Goal: Task Accomplishment & Management: Manage account settings

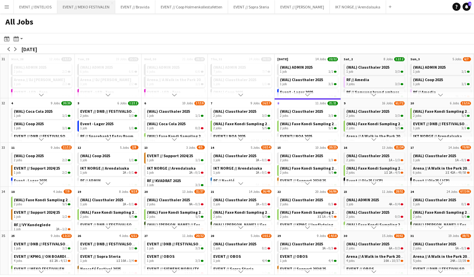
click at [82, 7] on button "EVENT // MEKO FESTIVALEN Close" at bounding box center [86, 6] width 58 height 13
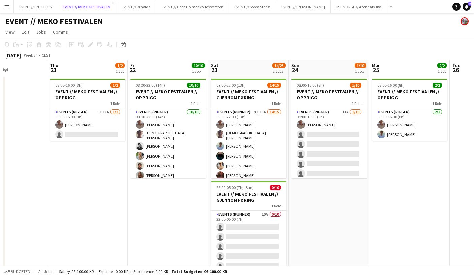
scroll to position [0, 210]
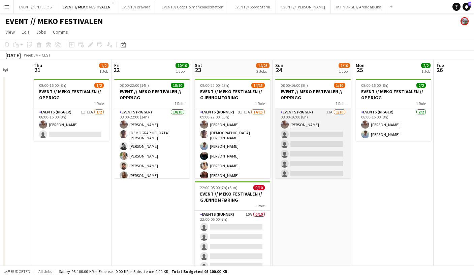
click at [296, 154] on app-card-role "Events (Rigger) 11A [DATE] 08:00-16:00 (8h) [PERSON_NAME] single-neutral-action…" at bounding box center [312, 163] width 75 height 111
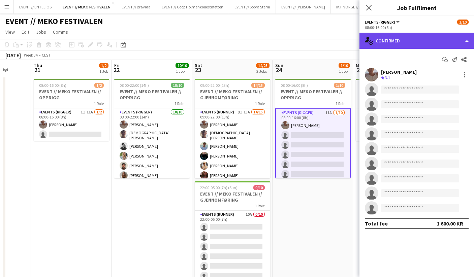
click at [379, 46] on div "single-neutral-actions-check-2 Confirmed" at bounding box center [416, 41] width 115 height 16
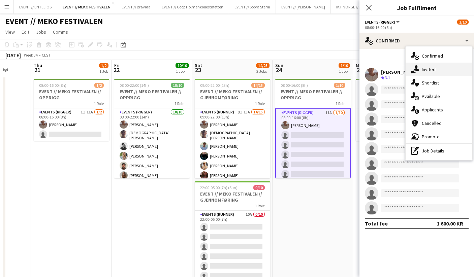
click at [423, 70] on div "single-neutral-actions-share-1 Invited" at bounding box center [438, 69] width 67 height 13
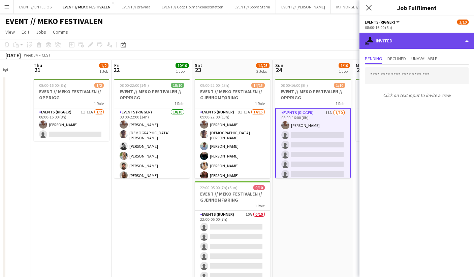
click at [387, 43] on div "single-neutral-actions-share-1 Invited" at bounding box center [416, 41] width 115 height 16
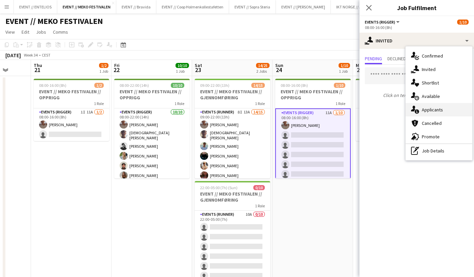
click at [431, 113] on div "single-neutral-actions-information Applicants" at bounding box center [438, 109] width 67 height 13
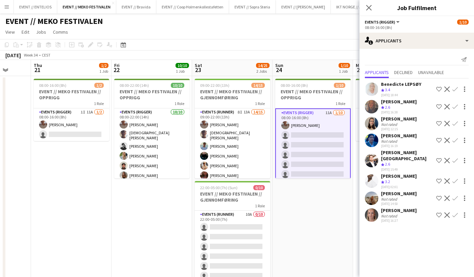
click at [377, 49] on div "Send notification Applicants Declined Unavailable Benedicte LEPSØY Crew rating …" at bounding box center [416, 139] width 115 height 181
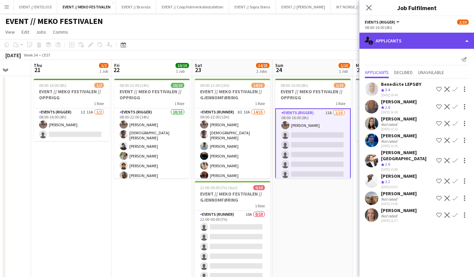
click at [375, 44] on div "single-neutral-actions-information Applicants" at bounding box center [416, 41] width 115 height 16
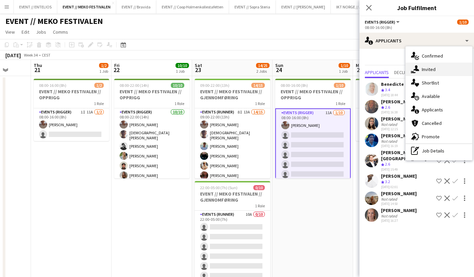
click at [435, 70] on div "single-neutral-actions-share-1 Invited" at bounding box center [438, 69] width 67 height 13
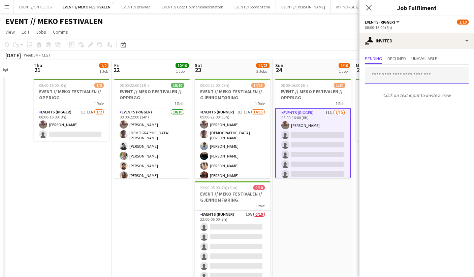
click at [381, 78] on input "text" at bounding box center [417, 75] width 104 height 17
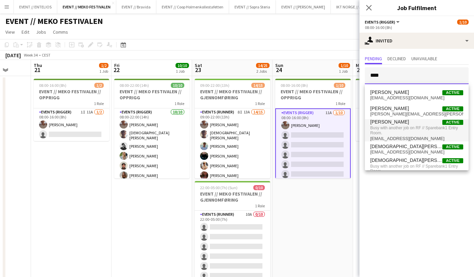
scroll to position [12, 0]
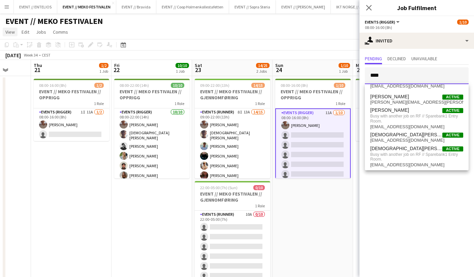
type input "****"
click at [13, 31] on span "View" at bounding box center [9, 32] width 9 height 6
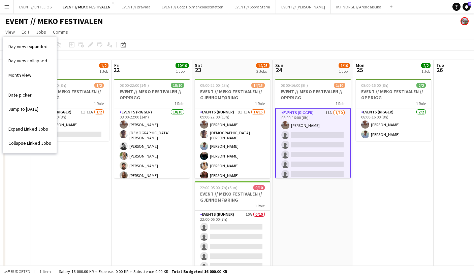
click at [7, 8] on app-icon "Menu" at bounding box center [6, 6] width 5 height 5
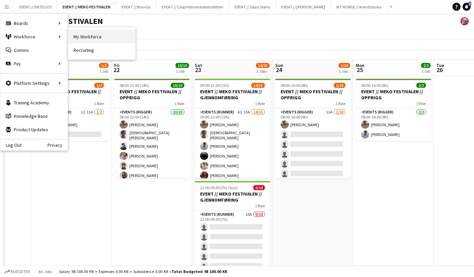
click at [89, 41] on link "My Workforce" at bounding box center [101, 36] width 67 height 13
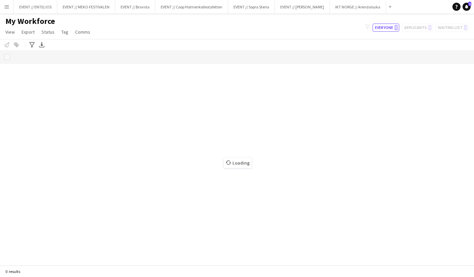
click at [6, 12] on button "Menu" at bounding box center [6, 6] width 13 height 13
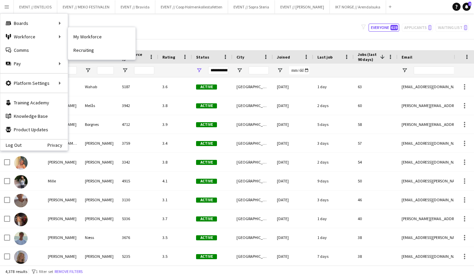
click at [175, 35] on div "My Workforce View Views Default view New view Update view Delete view Edit name…" at bounding box center [237, 27] width 474 height 23
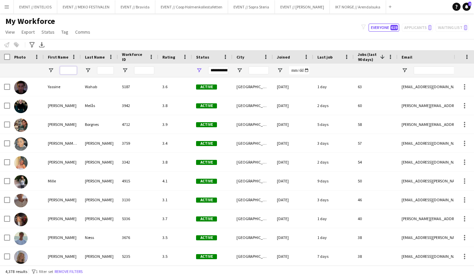
click at [68, 66] on input "First Name Filter Input" at bounding box center [68, 70] width 17 height 8
click at [108, 71] on input "Last Name Filter Input" at bounding box center [105, 70] width 17 height 8
type input "******"
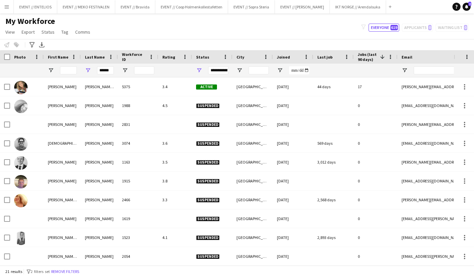
click at [203, 57] on span "Status" at bounding box center [202, 57] width 13 height 5
click at [196, 69] on span "Open Filter Menu" at bounding box center [199, 70] width 6 height 6
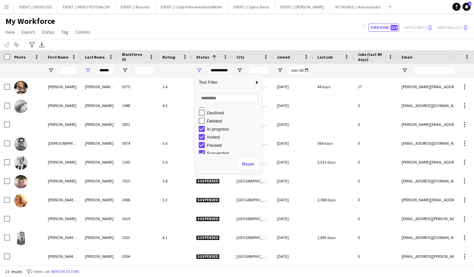
scroll to position [42, 0]
click at [203, 56] on span "Status" at bounding box center [202, 57] width 13 height 5
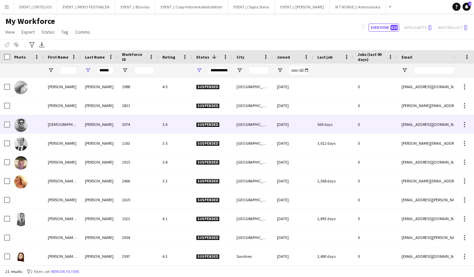
click at [159, 117] on div "3.6" at bounding box center [175, 124] width 34 height 19
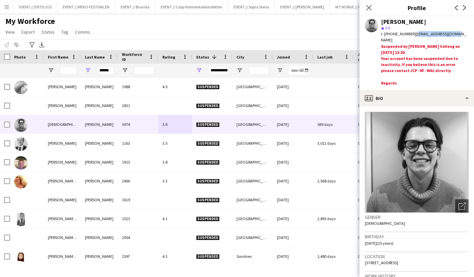
drag, startPoint x: 450, startPoint y: 33, endPoint x: 409, endPoint y: 33, distance: 41.4
click at [409, 33] on div "t. [PHONE_NUMBER] | [EMAIL_ADDRESS][DOMAIN_NAME]" at bounding box center [425, 37] width 88 height 12
copy span "[EMAIL_ADDRESS][DOMAIN_NAME]"
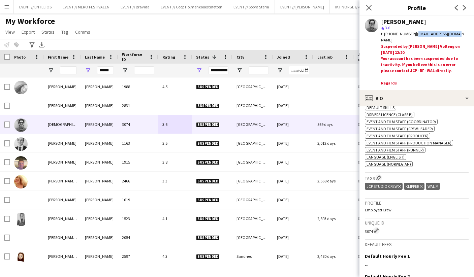
scroll to position [261, 0]
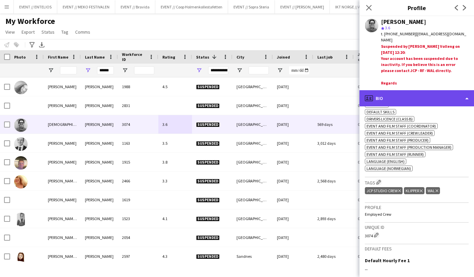
click at [399, 95] on div "profile Bio" at bounding box center [416, 98] width 115 height 16
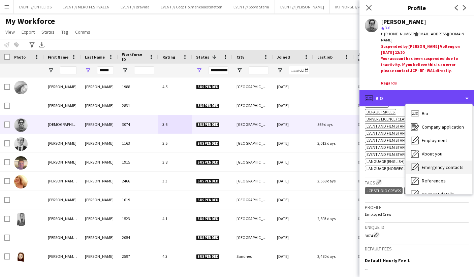
scroll to position [63, 0]
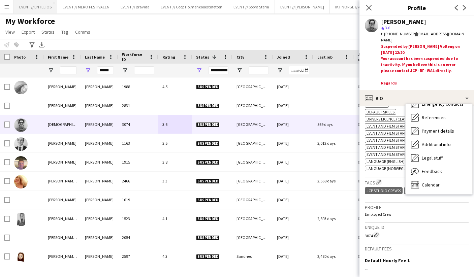
click at [14, 10] on button "EVENT // ENTELIOS Close" at bounding box center [35, 6] width 43 height 13
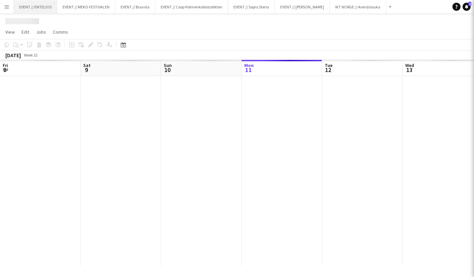
scroll to position [0, 161]
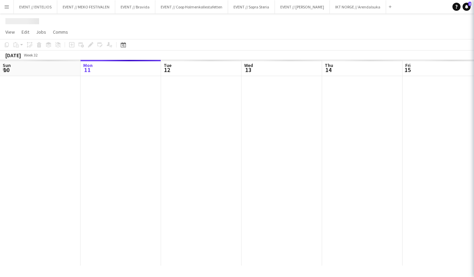
click at [9, 8] on app-icon "Menu" at bounding box center [6, 6] width 5 height 5
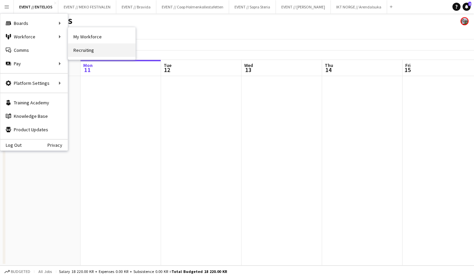
click at [83, 47] on link "Recruiting" at bounding box center [101, 49] width 67 height 13
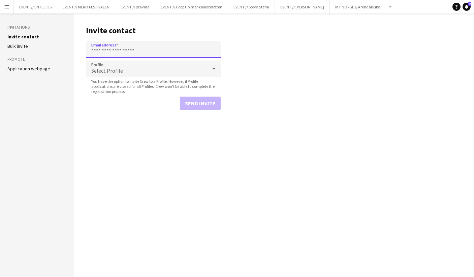
click at [115, 45] on input "Email address" at bounding box center [153, 49] width 135 height 17
paste input "**********"
type input "**********"
click at [200, 101] on button "Send invite" at bounding box center [200, 103] width 41 height 13
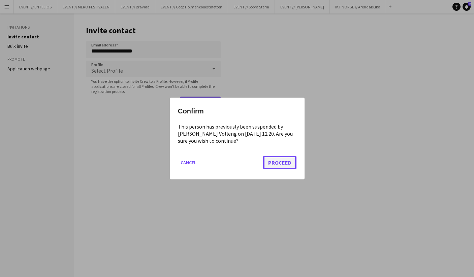
click at [283, 166] on button "Proceed" at bounding box center [279, 162] width 33 height 13
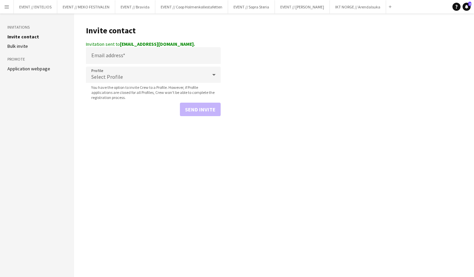
click at [2, 10] on button "Menu" at bounding box center [6, 6] width 13 height 13
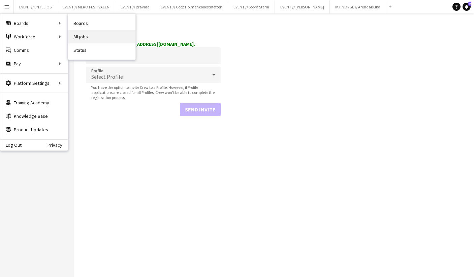
click at [87, 36] on link "All jobs" at bounding box center [101, 36] width 67 height 13
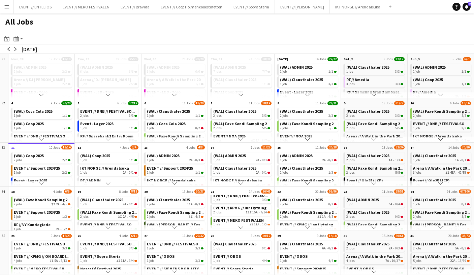
scroll to position [47, 0]
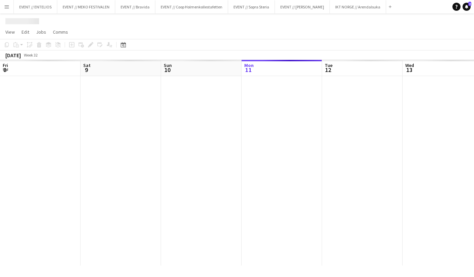
scroll to position [0, 161]
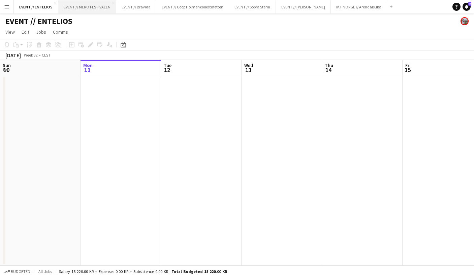
click at [115, 8] on button "EVENT // MEKO FESTIVALEN Close" at bounding box center [87, 6] width 58 height 13
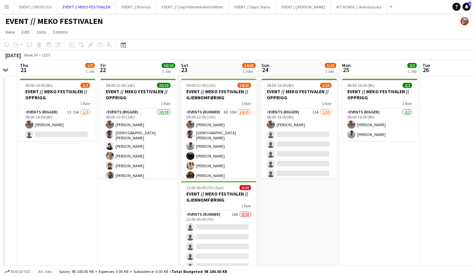
scroll to position [0, 246]
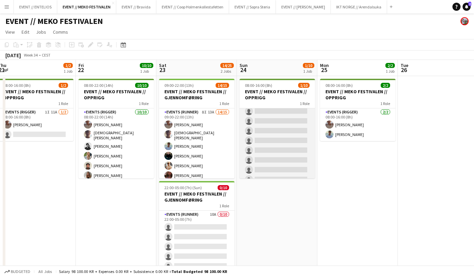
click at [260, 146] on app-card-role "Events (Rigger) 11A [DATE] 08:00-16:00 (8h) [PERSON_NAME] single-neutral-action…" at bounding box center [276, 130] width 75 height 111
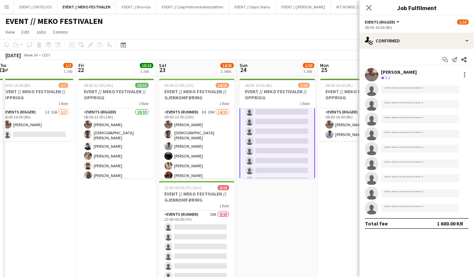
scroll to position [34, 0]
click at [386, 49] on div "Start chat Send notification Share [PERSON_NAME] Crew rating 3.1 single-neutral…" at bounding box center [416, 142] width 115 height 186
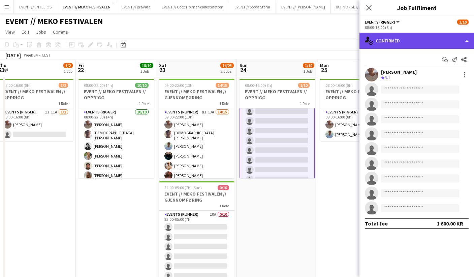
click at [386, 46] on div "single-neutral-actions-check-2 Confirmed" at bounding box center [416, 41] width 115 height 16
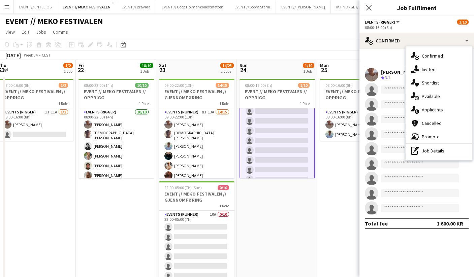
click at [288, 176] on app-card-role "Events (Rigger) 11A [DATE] 08:00-16:00 (8h) [PERSON_NAME] single-neutral-action…" at bounding box center [276, 131] width 75 height 112
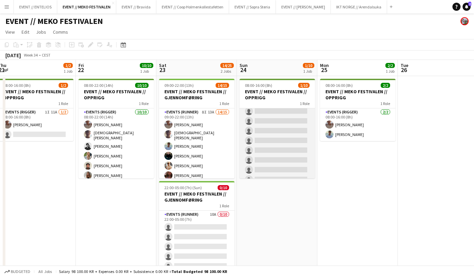
click at [279, 124] on app-card-role "Events (Rigger) 11A [DATE] 08:00-16:00 (8h) [PERSON_NAME] single-neutral-action…" at bounding box center [276, 130] width 75 height 111
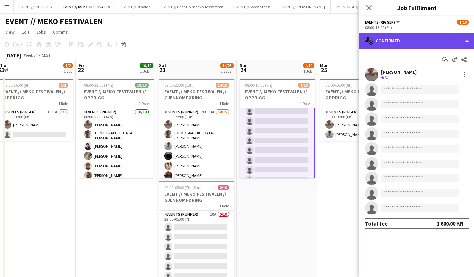
click at [394, 46] on div "single-neutral-actions-check-2 Confirmed" at bounding box center [416, 41] width 115 height 16
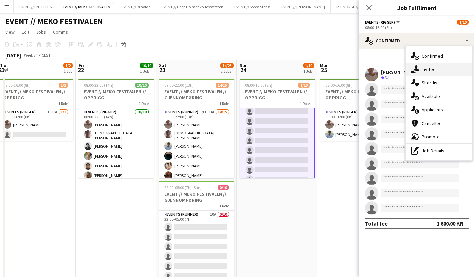
click at [426, 73] on div "single-neutral-actions-share-1 Invited" at bounding box center [438, 69] width 67 height 13
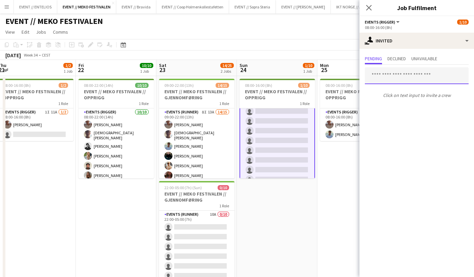
click at [387, 76] on input "text" at bounding box center [417, 75] width 104 height 17
type input "***"
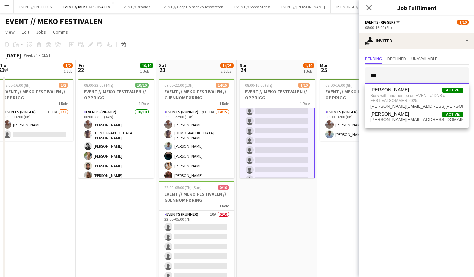
click at [385, 73] on input "***" at bounding box center [417, 75] width 104 height 17
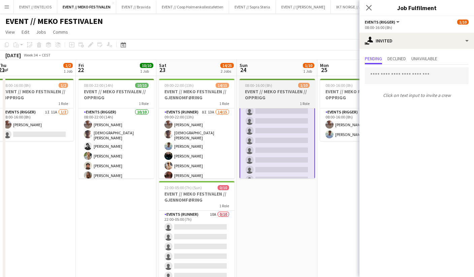
click at [276, 92] on h3 "EVENT // MEKO FESTIVALEN // OPPRIGG" at bounding box center [276, 95] width 75 height 12
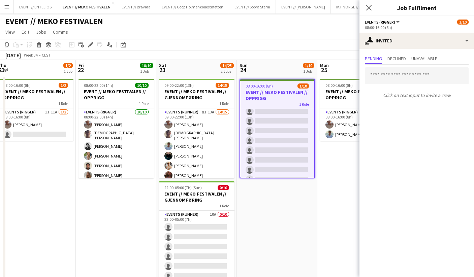
scroll to position [33, 0]
click at [92, 44] on icon at bounding box center [91, 45] width 4 height 4
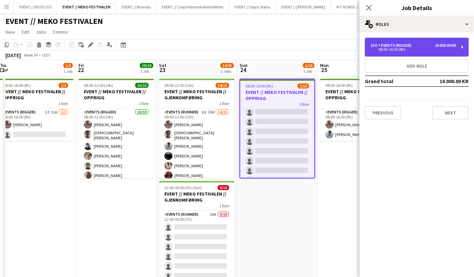
click at [409, 43] on div "Events (Rigger)" at bounding box center [396, 45] width 36 height 5
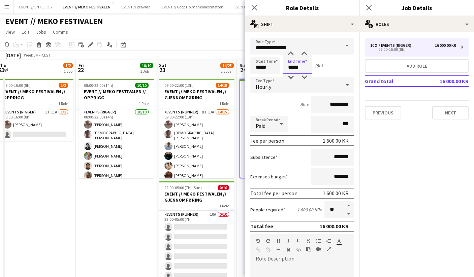
click at [302, 70] on input "*****" at bounding box center [298, 65] width 30 height 17
click at [291, 76] on div at bounding box center [290, 77] width 13 height 7
type input "*****"
click at [291, 76] on div at bounding box center [290, 77] width 13 height 7
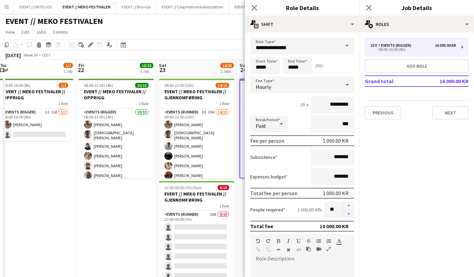
click at [346, 211] on button "button" at bounding box center [348, 214] width 11 height 8
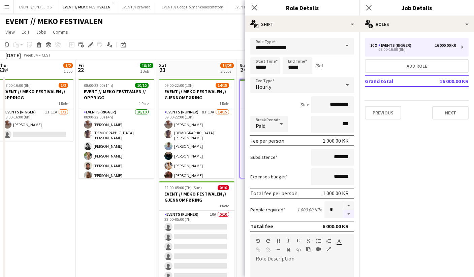
type input "*"
click at [137, 201] on app-date-cell "08:00-22:00 (14h) 10/10 EVENT // MEKO FESTIVALEN // OPPRIGG 1 Role Events (Rigg…" at bounding box center [116, 185] width 80 height 218
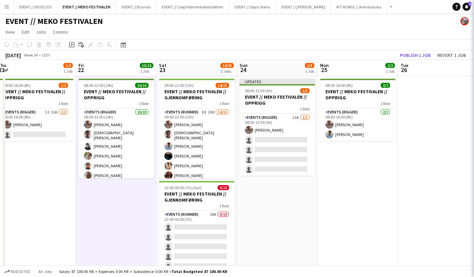
scroll to position [0, 0]
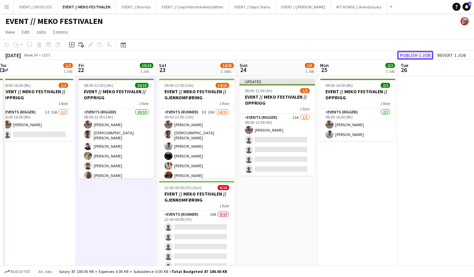
click at [402, 55] on button "Publish 1 job" at bounding box center [415, 55] width 36 height 9
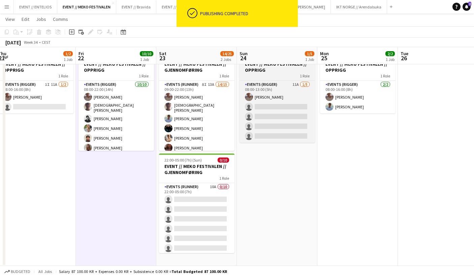
scroll to position [28, 0]
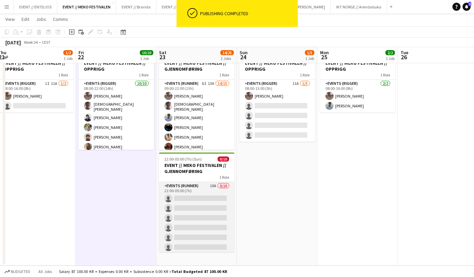
click at [190, 217] on app-card-role "Events (Runner) 10A 0/10 22:00-05:00 (7h) single-neutral-actions single-neutral…" at bounding box center [196, 237] width 75 height 111
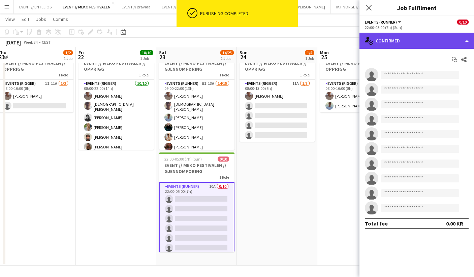
click at [388, 39] on div "single-neutral-actions-check-2 Confirmed" at bounding box center [416, 41] width 115 height 16
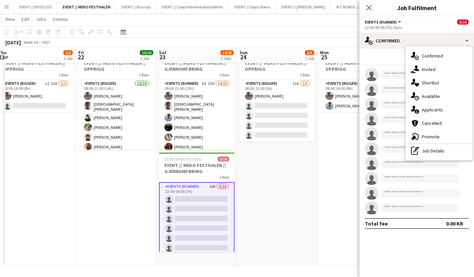
click at [271, 169] on app-date-cell "08:00-13:00 (5h) 1/5 EVENT // MEKO FESTIVALEN // OPPRIGG 1 Role Events (Rigger)…" at bounding box center [277, 156] width 80 height 218
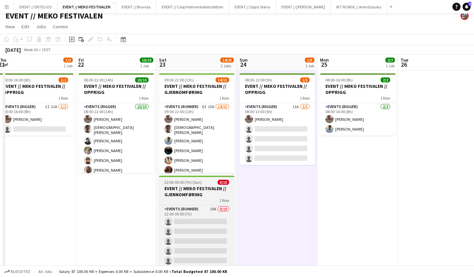
scroll to position [3, 0]
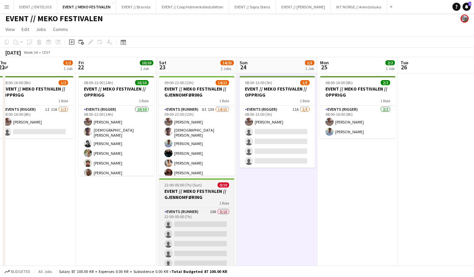
click at [195, 186] on span "22:00-05:00 (7h) (Sun)" at bounding box center [182, 185] width 37 height 5
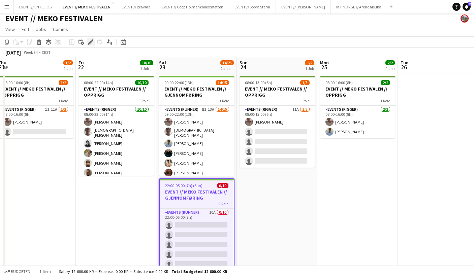
click at [89, 42] on icon "Edit" at bounding box center [90, 41] width 5 height 5
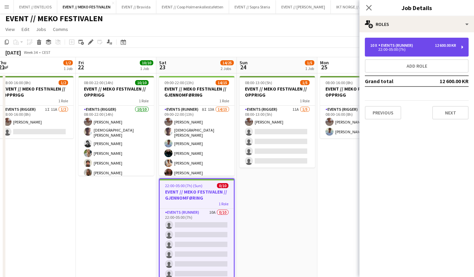
click at [376, 46] on div "10 x" at bounding box center [374, 45] width 8 height 5
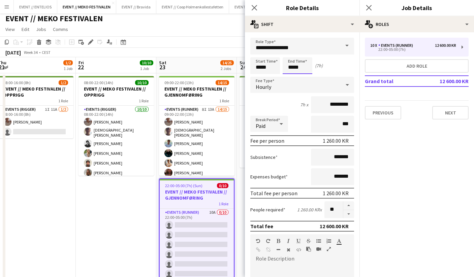
click at [298, 67] on input "*****" at bounding box center [298, 65] width 30 height 17
click at [292, 78] on div at bounding box center [290, 77] width 13 height 7
type input "*****"
click at [292, 78] on div at bounding box center [290, 77] width 13 height 7
click at [150, 227] on app-date-cell "08:00-22:00 (14h) 10/10 EVENT // MEKO FESTIVALEN // OPPRIGG 1 Role Events (Rigg…" at bounding box center [116, 182] width 80 height 218
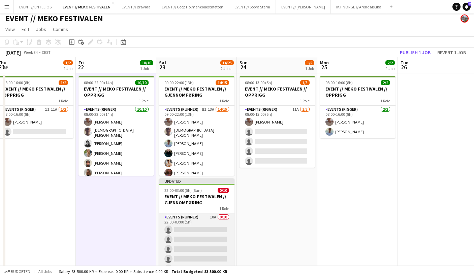
click at [211, 241] on app-card-role "Events (Runner) 10A 0/10 22:00-03:00 (5h) single-neutral-actions single-neutral…" at bounding box center [196, 269] width 75 height 111
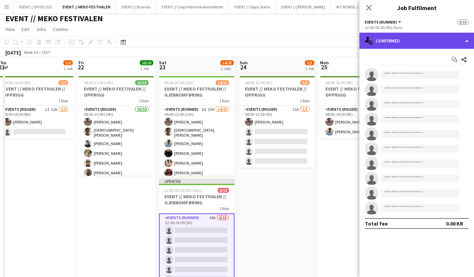
click at [392, 39] on div "single-neutral-actions-check-2 Confirmed" at bounding box center [416, 41] width 115 height 16
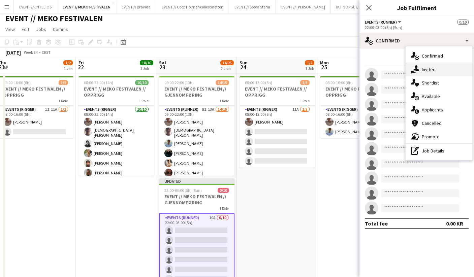
click at [430, 72] on div "single-neutral-actions-share-1 Invited" at bounding box center [438, 69] width 67 height 13
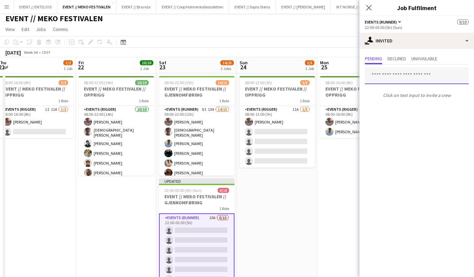
click at [387, 78] on input "text" at bounding box center [417, 75] width 104 height 17
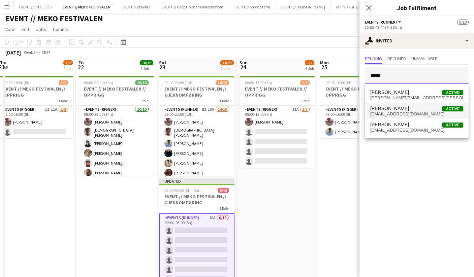
type input "*****"
click at [398, 117] on mat-option "[PERSON_NAME] Active [EMAIL_ADDRESS][DOMAIN_NAME]" at bounding box center [417, 111] width 104 height 16
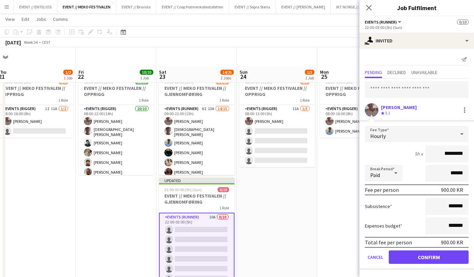
scroll to position [28, 0]
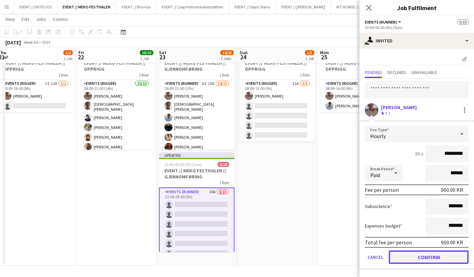
click at [413, 255] on button "Confirm" at bounding box center [429, 257] width 80 height 13
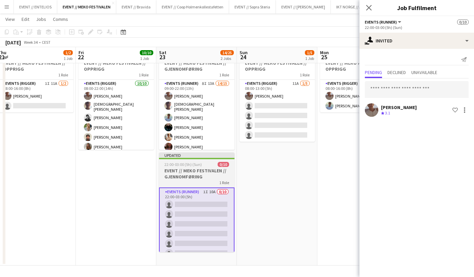
click at [185, 171] on h3 "EVENT // MEKO FESTIVALEN // GJENNOMFØRING" at bounding box center [196, 174] width 75 height 12
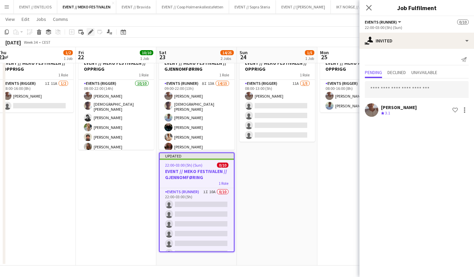
click at [87, 35] on div "Edit" at bounding box center [91, 32] width 8 height 8
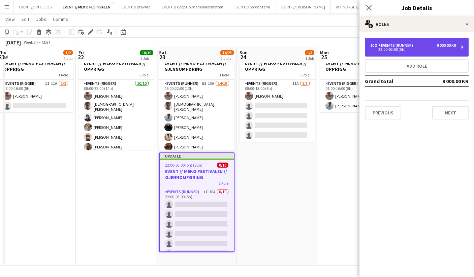
click at [406, 53] on div "10 x Events (Runner) 9 000.00 KR 22:00-03:00 (5h)" at bounding box center [417, 47] width 104 height 19
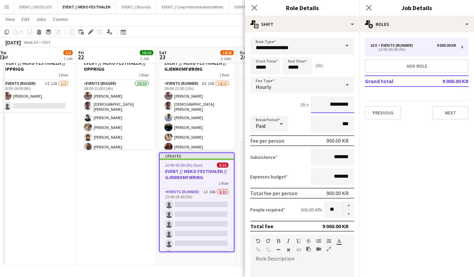
click at [329, 104] on input "*********" at bounding box center [332, 104] width 43 height 17
type input "******"
click at [134, 183] on app-date-cell "08:00-22:00 (14h) 10/10 EVENT // MEKO FESTIVALEN // OPPRIGG 1 Role Events (Rigg…" at bounding box center [116, 156] width 80 height 218
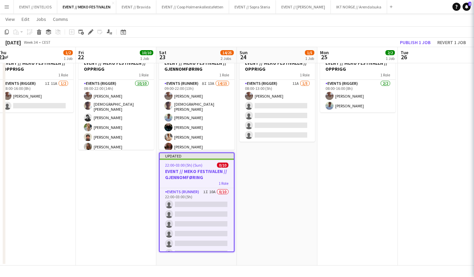
scroll to position [0, 0]
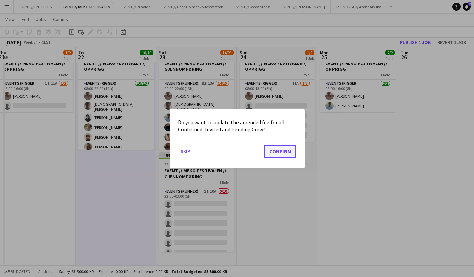
click at [281, 151] on button "Confirm" at bounding box center [280, 150] width 32 height 13
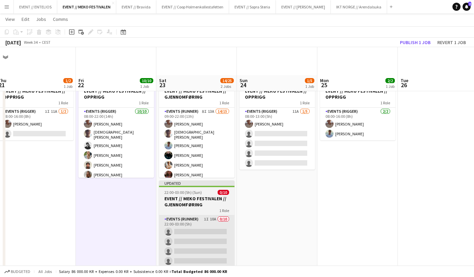
scroll to position [28, 0]
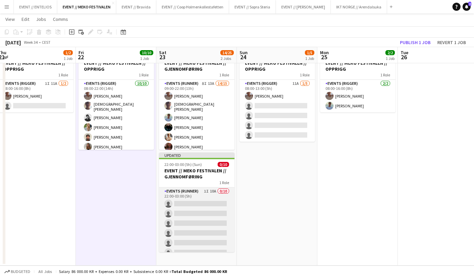
click at [190, 203] on app-card-role "Events (Runner) 1I 10A 0/10 22:00-03:00 (5h) single-neutral-actions single-neut…" at bounding box center [196, 243] width 75 height 111
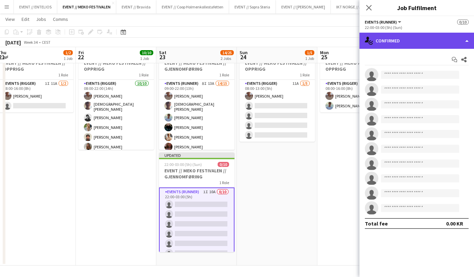
click at [390, 41] on div "single-neutral-actions-check-2 Confirmed" at bounding box center [416, 41] width 115 height 16
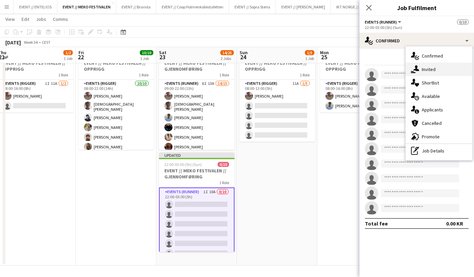
click at [427, 67] on div "single-neutral-actions-share-1 Invited" at bounding box center [438, 69] width 67 height 13
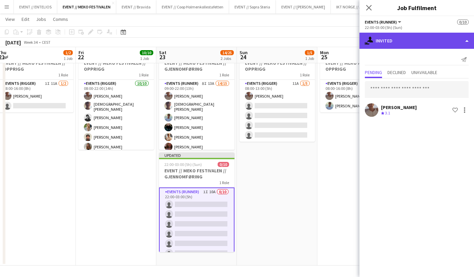
click at [381, 43] on div "single-neutral-actions-share-1 Invited" at bounding box center [416, 41] width 115 height 16
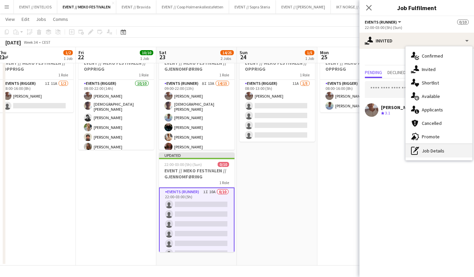
click at [417, 149] on icon "pen-write" at bounding box center [415, 151] width 8 height 8
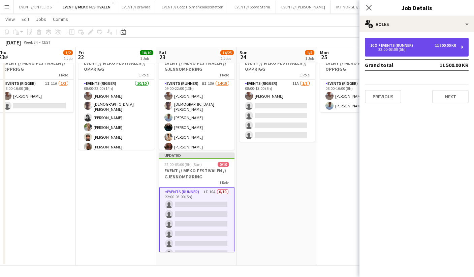
click at [388, 51] on div "22:00-03:00 (5h)" at bounding box center [413, 49] width 86 height 3
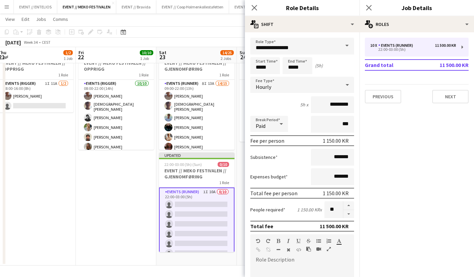
click at [125, 200] on app-date-cell "08:00-22:00 (14h) 10/10 EVENT // MEKO FESTIVALEN // OPPRIGG 1 Role Events (Rigg…" at bounding box center [116, 156] width 80 height 218
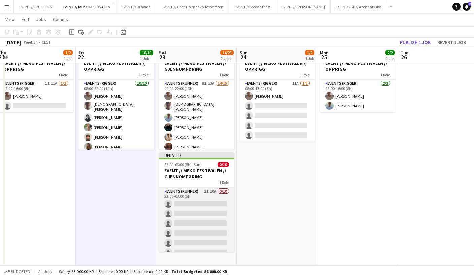
click at [190, 219] on app-card-role "Events (Runner) 1I 10A 0/10 22:00-03:00 (5h) single-neutral-actions single-neut…" at bounding box center [196, 243] width 75 height 111
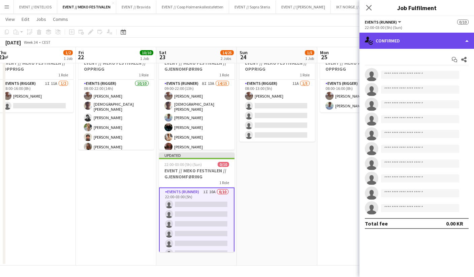
click at [378, 43] on div "single-neutral-actions-check-2 Confirmed" at bounding box center [416, 41] width 115 height 16
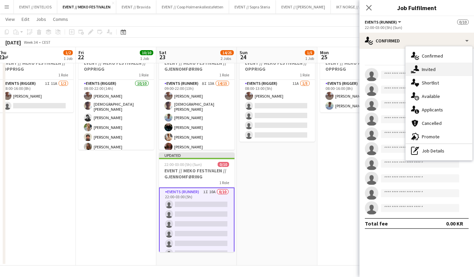
click at [421, 70] on div "single-neutral-actions-share-1 Invited" at bounding box center [438, 69] width 67 height 13
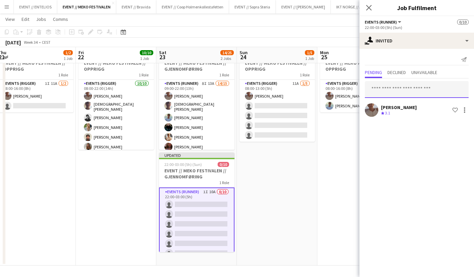
click at [391, 92] on input "text" at bounding box center [417, 89] width 104 height 17
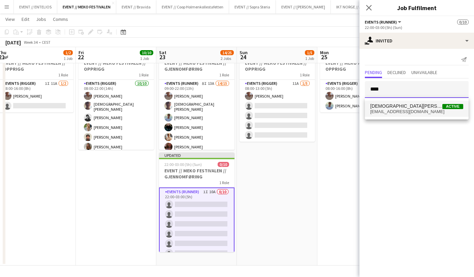
type input "****"
click at [401, 112] on span "[EMAIL_ADDRESS][DOMAIN_NAME]" at bounding box center [416, 111] width 93 height 5
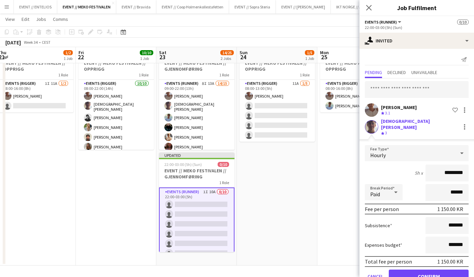
scroll to position [14, 0]
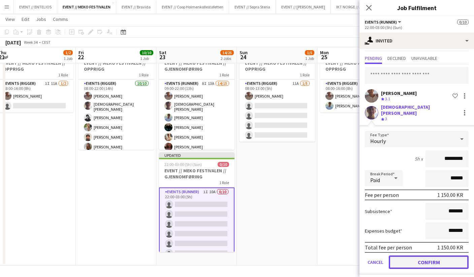
click at [420, 256] on button "Confirm" at bounding box center [429, 262] width 80 height 13
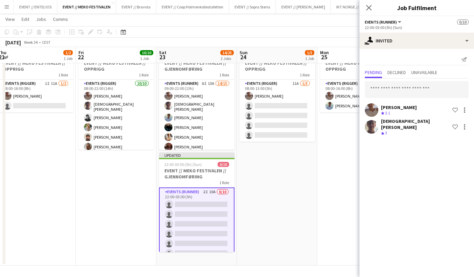
scroll to position [0, 0]
click at [386, 90] on input "text" at bounding box center [417, 89] width 104 height 17
type input "*"
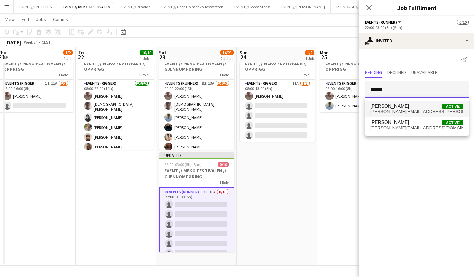
type input "******"
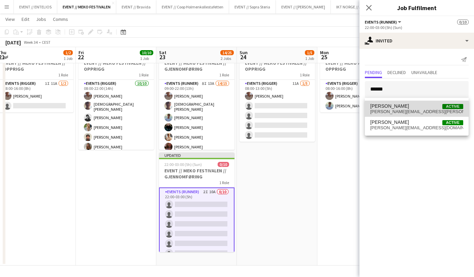
click at [404, 113] on span "[PERSON_NAME][EMAIL_ADDRESS][PERSON_NAME][DOMAIN_NAME]" at bounding box center [416, 111] width 93 height 5
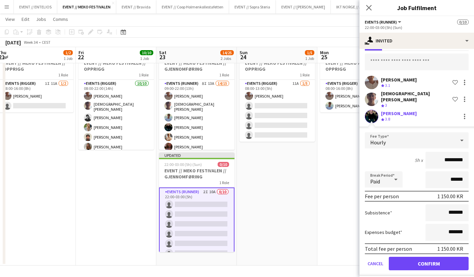
scroll to position [29, 0]
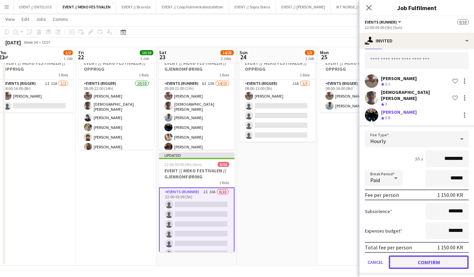
click at [407, 256] on button "Confirm" at bounding box center [429, 262] width 80 height 13
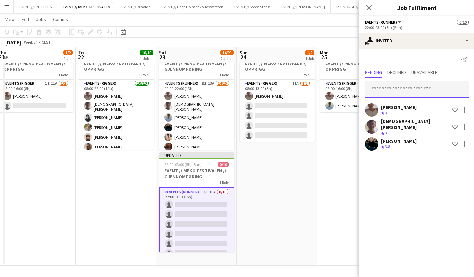
click at [380, 88] on input "text" at bounding box center [417, 89] width 104 height 17
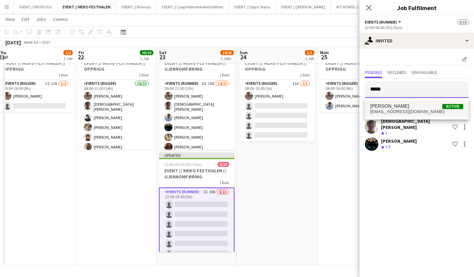
type input "*****"
click at [400, 111] on span "[EMAIL_ADDRESS][DOMAIN_NAME]" at bounding box center [416, 111] width 93 height 5
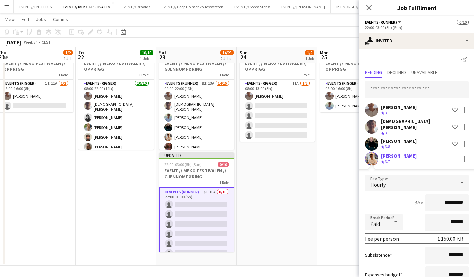
scroll to position [44, 0]
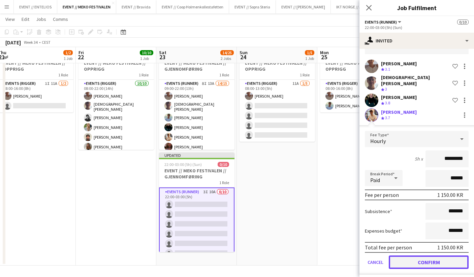
click at [415, 256] on button "Confirm" at bounding box center [429, 262] width 80 height 13
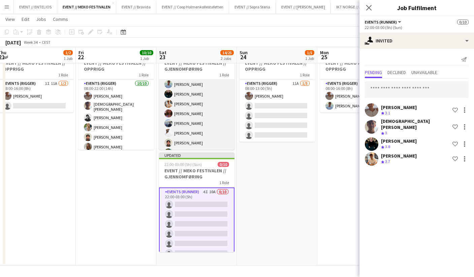
scroll to position [41, 0]
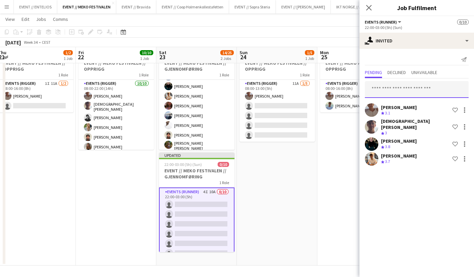
click at [385, 81] on input "text" at bounding box center [417, 89] width 104 height 17
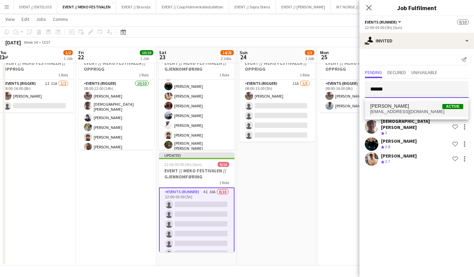
type input "******"
click at [399, 105] on span "[PERSON_NAME]" at bounding box center [389, 106] width 39 height 6
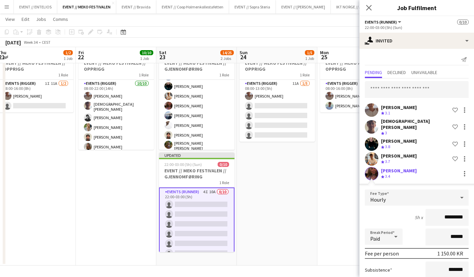
scroll to position [59, 0]
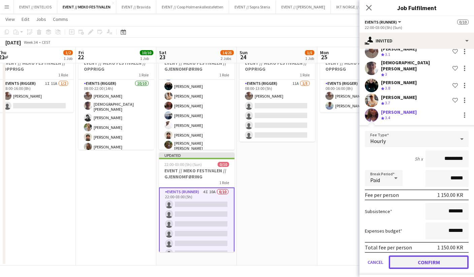
click at [421, 264] on button "Confirm" at bounding box center [429, 262] width 80 height 13
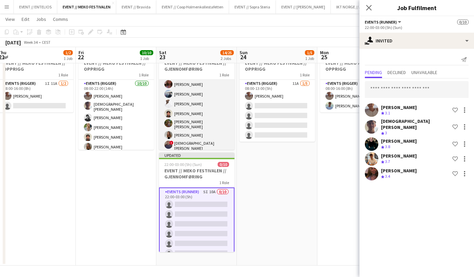
scroll to position [64, 0]
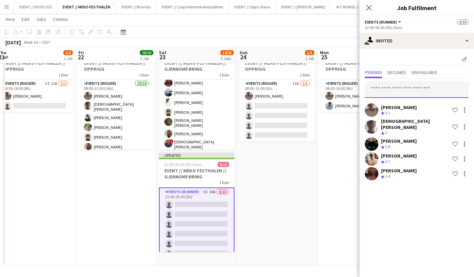
click at [391, 87] on input "text" at bounding box center [417, 89] width 104 height 17
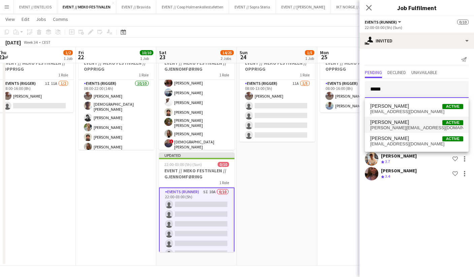
type input "*****"
click at [401, 125] on span "[PERSON_NAME][EMAIL_ADDRESS][DOMAIN_NAME]" at bounding box center [416, 127] width 93 height 5
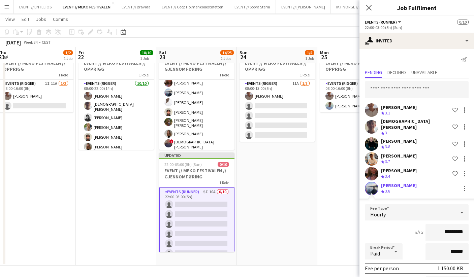
scroll to position [73, 0]
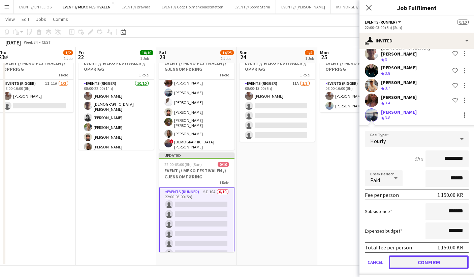
click at [428, 260] on button "Confirm" at bounding box center [429, 262] width 80 height 13
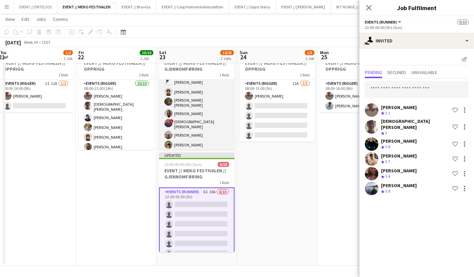
scroll to position [90, 0]
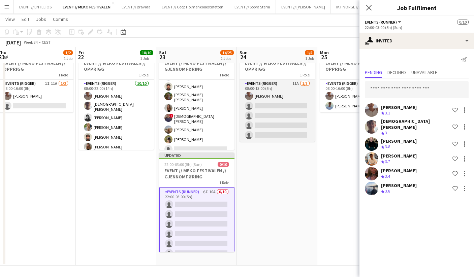
click at [282, 115] on app-card-role "Events (Rigger) 11A [DATE] 08:00-13:00 (5h) [PERSON_NAME] single-neutral-action…" at bounding box center [276, 111] width 75 height 62
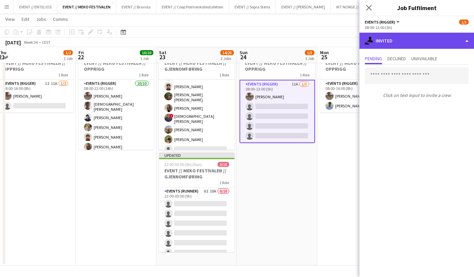
click at [383, 45] on div "single-neutral-actions-share-1 Invited" at bounding box center [416, 41] width 115 height 16
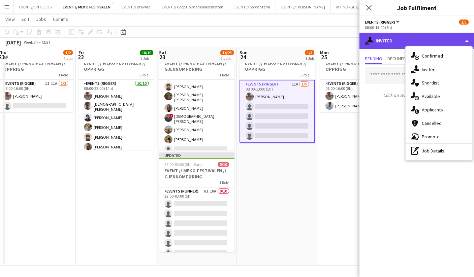
click at [382, 44] on div "single-neutral-actions-share-1 Invited" at bounding box center [416, 41] width 115 height 16
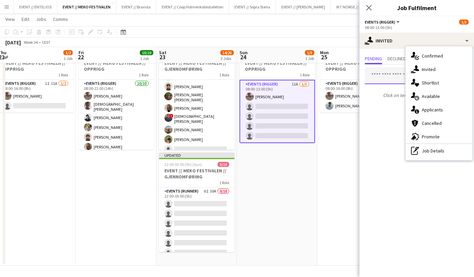
click at [379, 73] on input "text" at bounding box center [417, 75] width 104 height 17
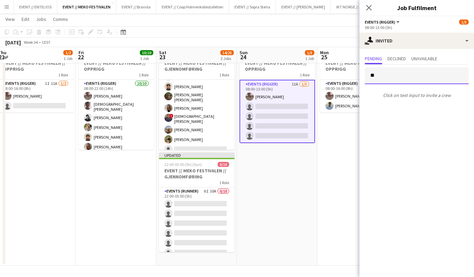
type input "***"
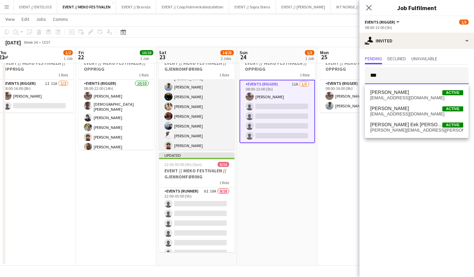
scroll to position [22, 0]
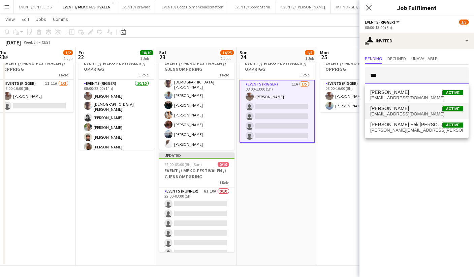
type input "***"
click at [394, 108] on span "[PERSON_NAME] Active" at bounding box center [416, 109] width 93 height 6
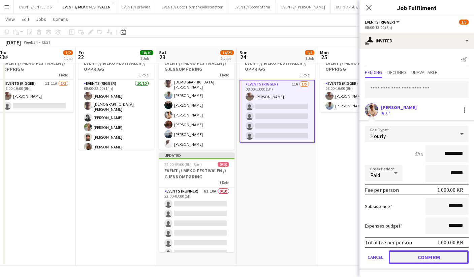
click at [419, 256] on button "Confirm" at bounding box center [429, 257] width 80 height 13
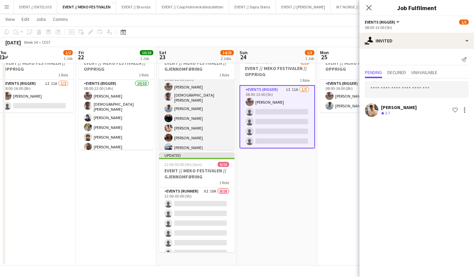
scroll to position [23, 0]
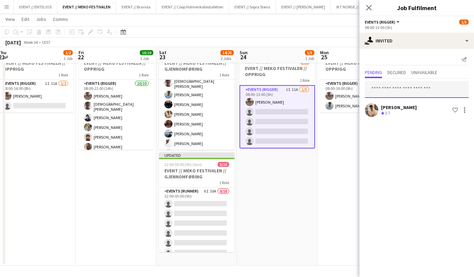
click at [378, 86] on input "text" at bounding box center [417, 89] width 104 height 17
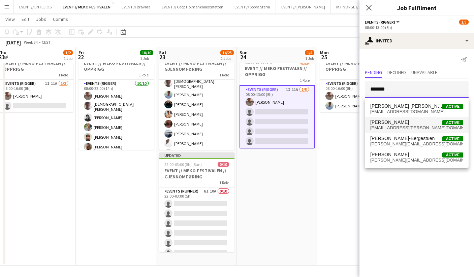
type input "*******"
click at [397, 124] on span "[PERSON_NAME]" at bounding box center [389, 123] width 39 height 6
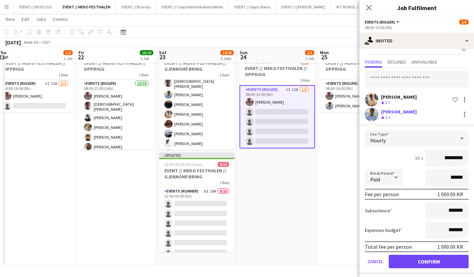
scroll to position [14, 0]
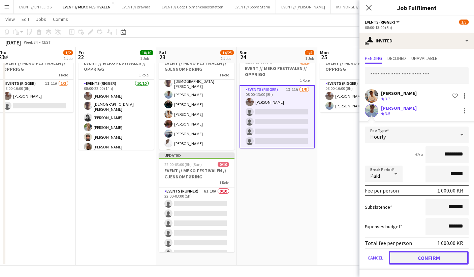
click at [408, 257] on button "Confirm" at bounding box center [429, 257] width 80 height 13
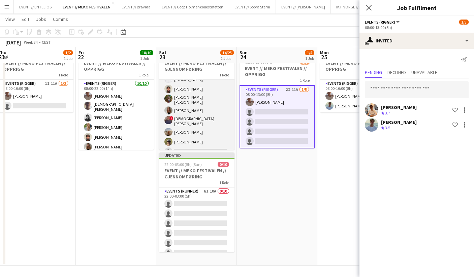
scroll to position [90, 0]
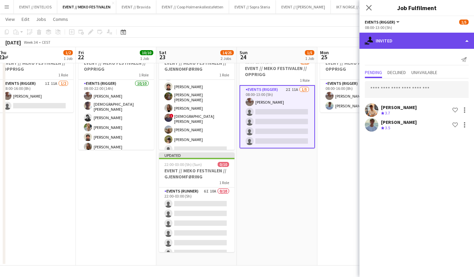
click at [383, 42] on div "single-neutral-actions-share-1 Invited" at bounding box center [416, 41] width 115 height 16
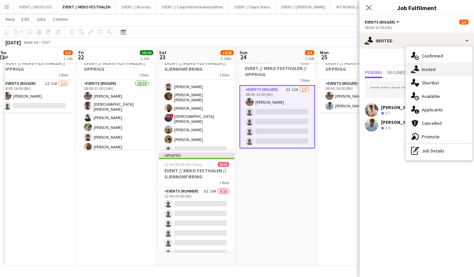
click at [425, 72] on div "single-neutral-actions-share-1 Invited" at bounding box center [438, 69] width 67 height 13
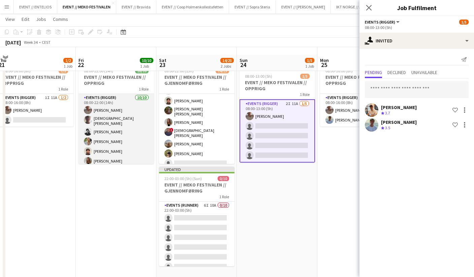
scroll to position [12, 0]
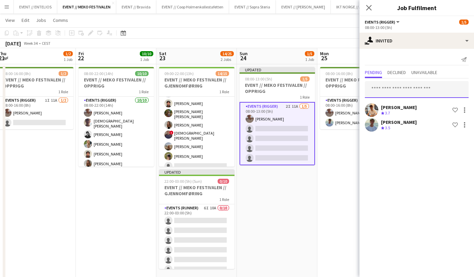
click at [392, 94] on input "text" at bounding box center [417, 89] width 104 height 17
type input "*****"
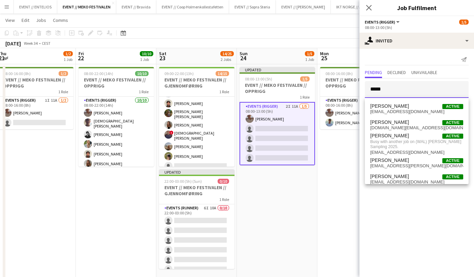
click at [394, 92] on input "*****" at bounding box center [417, 89] width 104 height 17
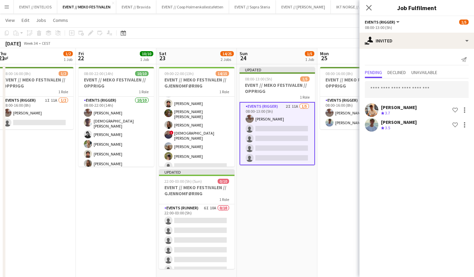
click at [291, 205] on app-date-cell "Updated 08:00-13:00 (5h) 1/5 EVENT // MEKO FESTIVALEN // OPPRIGG 1 Role Events …" at bounding box center [277, 173] width 80 height 218
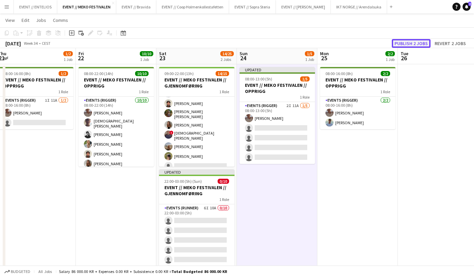
click at [395, 45] on button "Publish 2 jobs" at bounding box center [411, 43] width 39 height 9
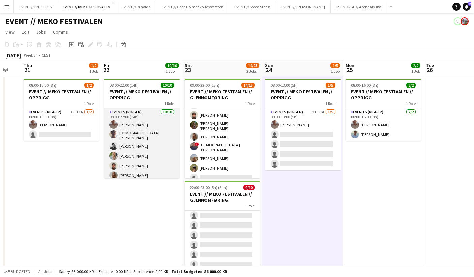
scroll to position [0, 211]
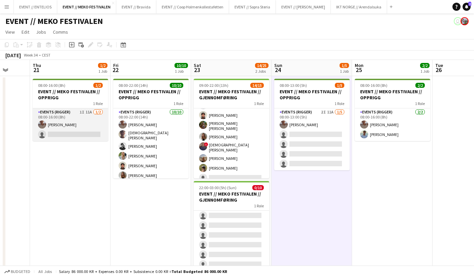
click at [78, 134] on app-card-role "Events (Rigger) 1I 11A [DATE] 08:00-16:00 (8h) [PERSON_NAME] single-neutral-act…" at bounding box center [70, 124] width 75 height 33
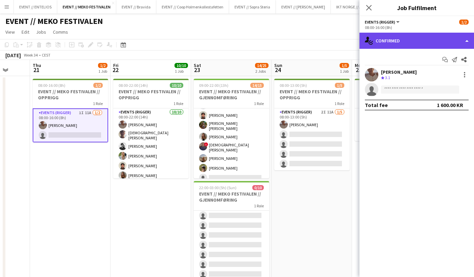
click at [384, 46] on div "single-neutral-actions-check-2 Confirmed" at bounding box center [416, 41] width 115 height 16
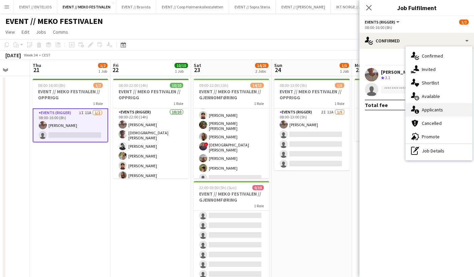
click at [436, 113] on div "single-neutral-actions-information Applicants" at bounding box center [438, 109] width 67 height 13
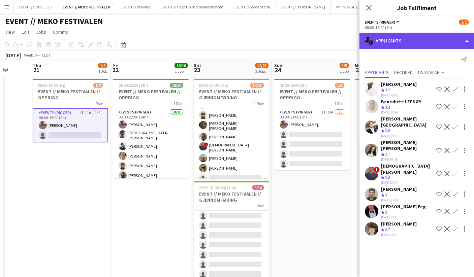
click at [388, 41] on div "single-neutral-actions-information Applicants" at bounding box center [416, 41] width 115 height 16
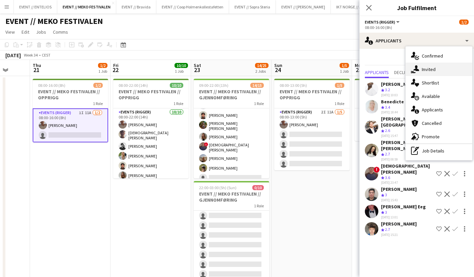
click at [421, 67] on div "single-neutral-actions-share-1 Invited" at bounding box center [438, 69] width 67 height 13
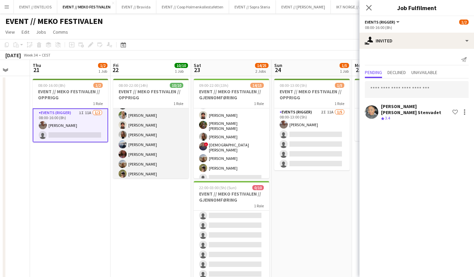
scroll to position [12, 0]
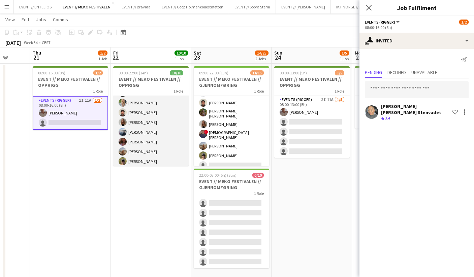
click at [152, 145] on app-card-role "Events (Rigger) [DATE] 08:00-22:00 (14h) [PERSON_NAME] [PERSON_NAME] [PERSON_NA…" at bounding box center [150, 111] width 75 height 113
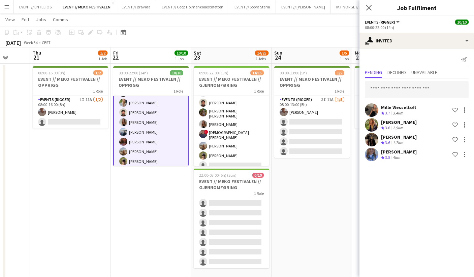
click at [160, 162] on app-card-role "Events (Rigger) [DATE] 08:00-22:00 (14h) [PERSON_NAME] [PERSON_NAME] [PERSON_NA…" at bounding box center [150, 112] width 75 height 114
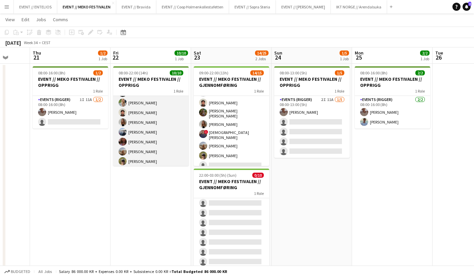
click at [160, 162] on app-card-role "Events (Rigger) [DATE] 08:00-22:00 (14h) [PERSON_NAME] [PERSON_NAME] [PERSON_NA…" at bounding box center [150, 111] width 75 height 113
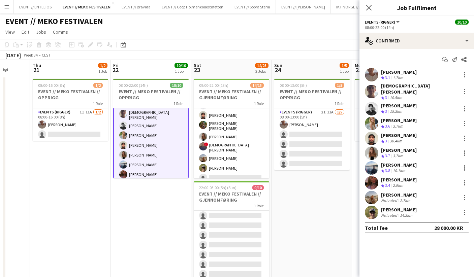
scroll to position [0, 0]
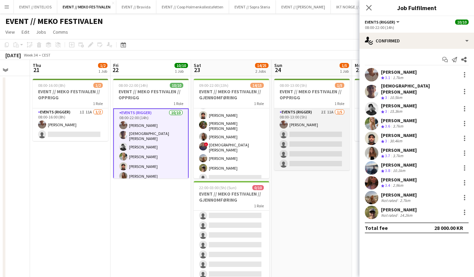
click at [306, 143] on app-card-role "Events (Rigger) 2I 11A [DATE] 08:00-13:00 (5h) [PERSON_NAME] single-neutral-act…" at bounding box center [311, 139] width 75 height 62
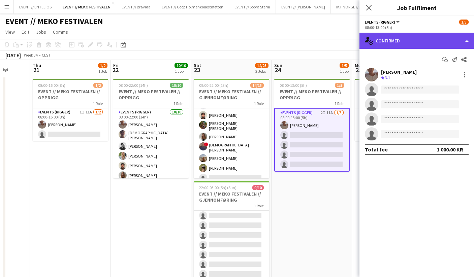
click at [380, 41] on div "single-neutral-actions-check-2 Confirmed" at bounding box center [416, 41] width 115 height 16
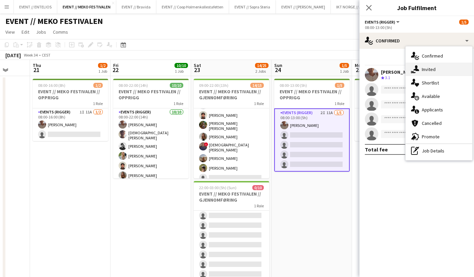
click at [419, 71] on icon at bounding box center [416, 68] width 6 height 6
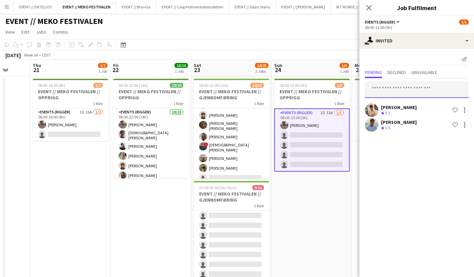
click at [394, 95] on input "text" at bounding box center [417, 89] width 104 height 17
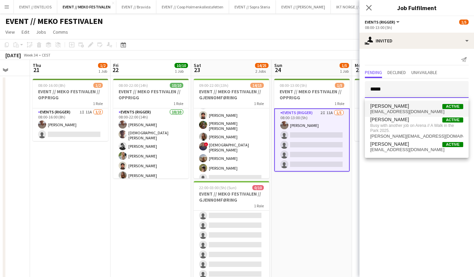
type input "*****"
click at [411, 113] on span "[EMAIL_ADDRESS][DOMAIN_NAME]" at bounding box center [416, 111] width 93 height 5
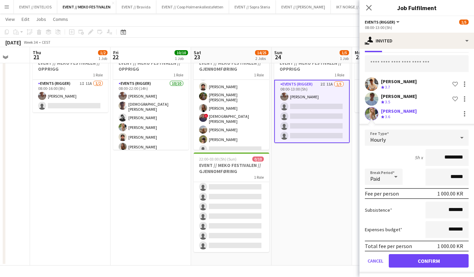
scroll to position [29, 0]
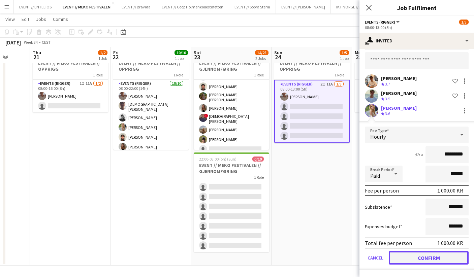
click at [417, 251] on button "Confirm" at bounding box center [429, 257] width 80 height 13
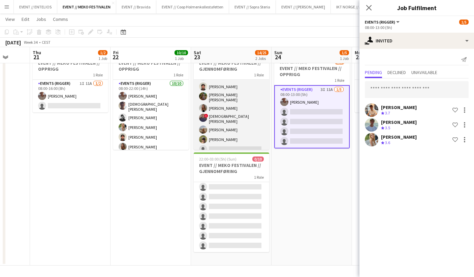
click at [234, 144] on app-card-role "Events (Runner) 8I 13A 14/15 09:00-22:00 (13h) [PERSON_NAME] [PERSON_NAME] [PER…" at bounding box center [231, 73] width 75 height 166
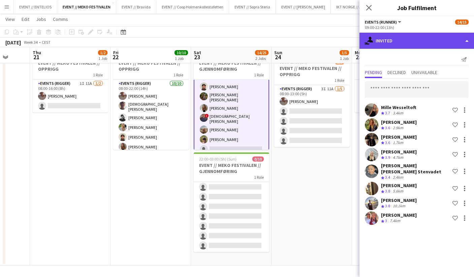
click at [384, 37] on div "single-neutral-actions-share-1 Invited" at bounding box center [416, 41] width 115 height 16
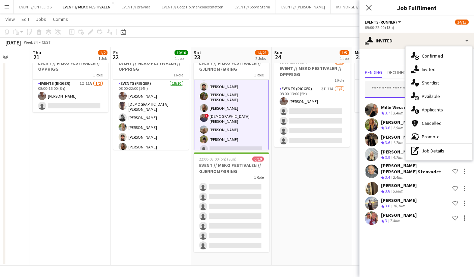
click at [378, 84] on input "text" at bounding box center [417, 89] width 104 height 17
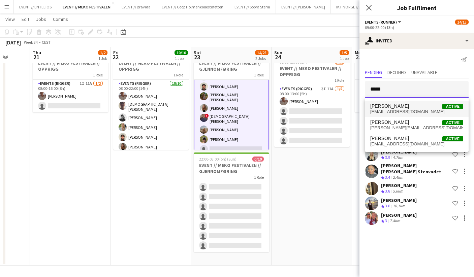
type input "*****"
click at [396, 110] on span "[EMAIL_ADDRESS][DOMAIN_NAME]" at bounding box center [416, 111] width 93 height 5
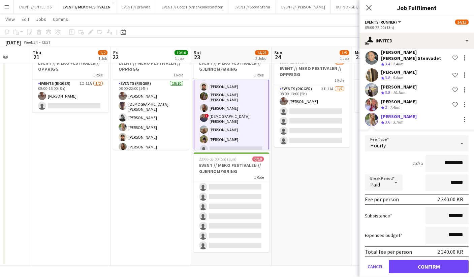
scroll to position [122, 0]
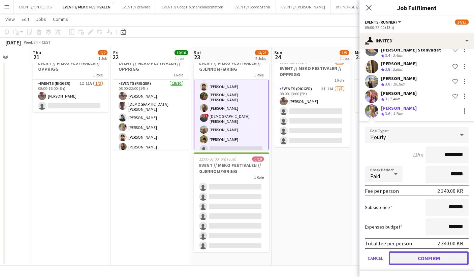
click at [422, 257] on button "Confirm" at bounding box center [429, 258] width 80 height 13
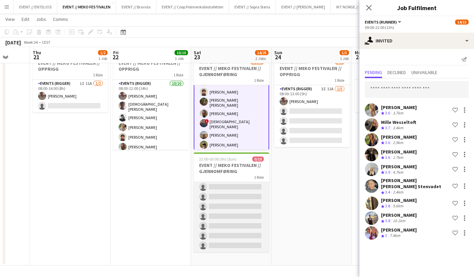
click at [242, 209] on app-card-role "Events (Runner) 6I 10A 0/10 22:00-03:00 (5h) single-neutral-actions single-neut…" at bounding box center [231, 196] width 75 height 111
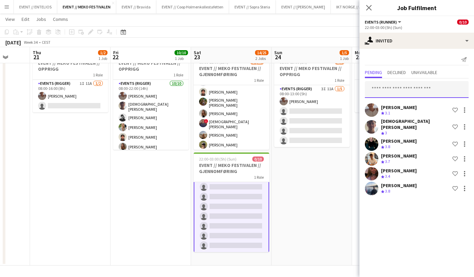
click at [389, 88] on input "text" at bounding box center [417, 89] width 104 height 17
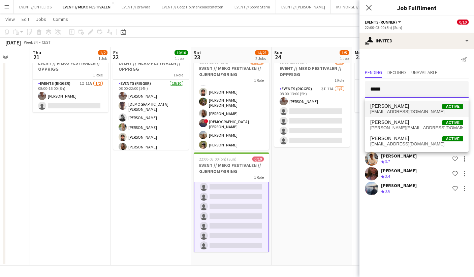
type input "*****"
click at [392, 112] on span "[EMAIL_ADDRESS][DOMAIN_NAME]" at bounding box center [416, 111] width 93 height 5
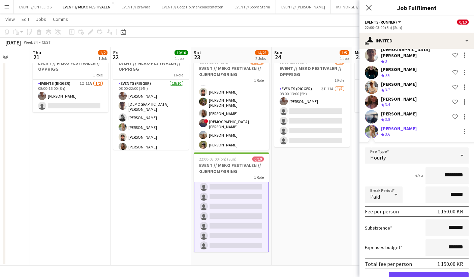
scroll to position [88, 0]
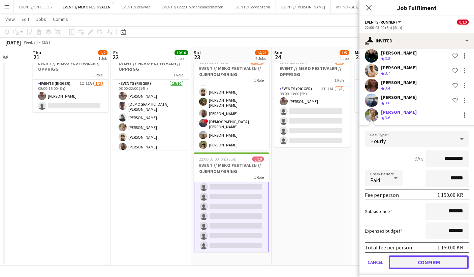
click at [418, 260] on button "Confirm" at bounding box center [429, 262] width 80 height 13
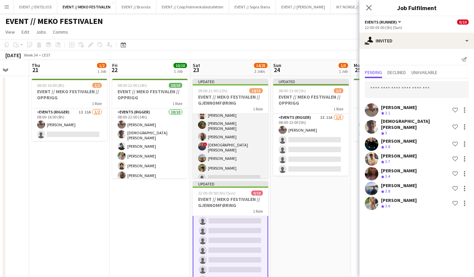
scroll to position [0, 224]
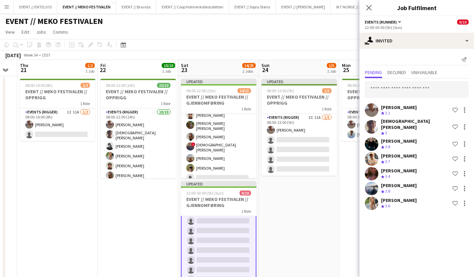
click at [133, 215] on app-date-cell "08:00-22:00 (14h) 10/10 EVENT // MEKO FESTIVALEN // OPPRIGG 1 Role Events (Rigg…" at bounding box center [138, 185] width 80 height 218
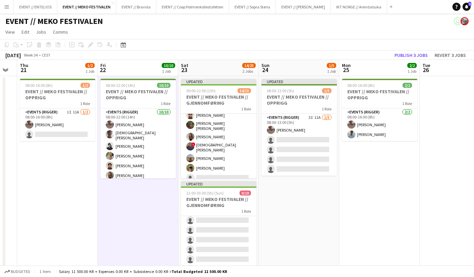
scroll to position [41, 0]
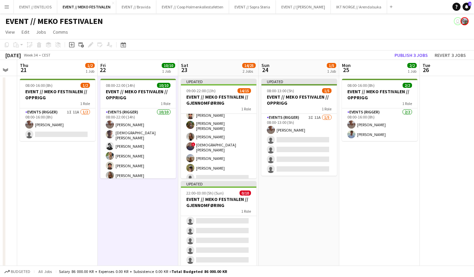
click at [403, 48] on app-toolbar "Copy Paste Paste Command V Paste with crew Command Shift V Paste linked Job [GE…" at bounding box center [237, 44] width 474 height 11
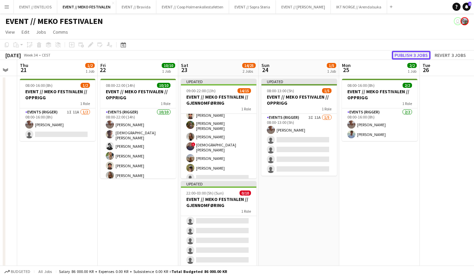
click at [403, 57] on button "Publish 3 jobs" at bounding box center [411, 55] width 39 height 9
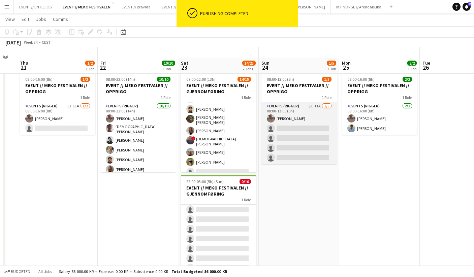
scroll to position [0, 0]
